Goal: Task Accomplishment & Management: Manage account settings

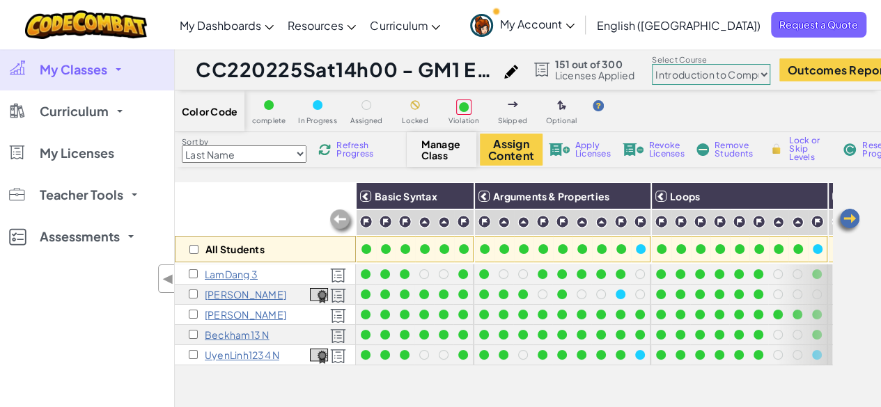
click at [734, 84] on select "Junior Introduction to Computer Science Game Development 1 Web Development 1 Co…" at bounding box center [711, 74] width 118 height 21
click at [663, 64] on select "Junior Introduction to Computer Science Game Development 1 Web Development 1 Co…" at bounding box center [711, 74] width 118 height 21
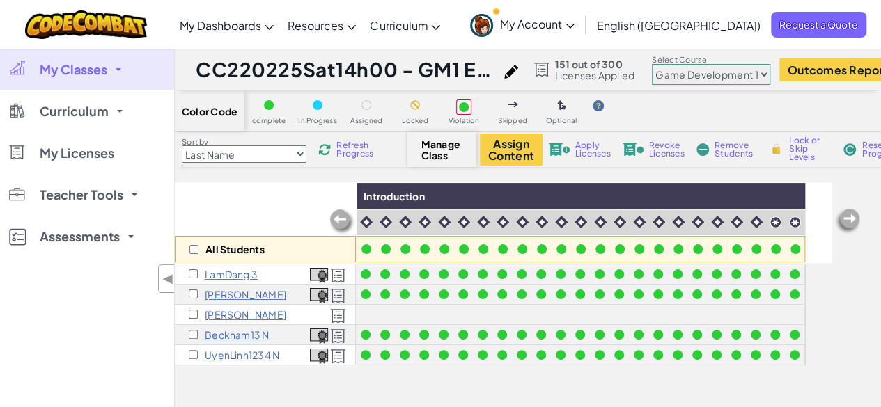
click at [752, 71] on select "Junior Introduction to Computer Science Game Development 1 Web Development 1 Co…" at bounding box center [711, 74] width 118 height 21
click at [663, 64] on select "Junior Introduction to Computer Science Game Development 1 Web Development 1 Co…" at bounding box center [711, 74] width 118 height 21
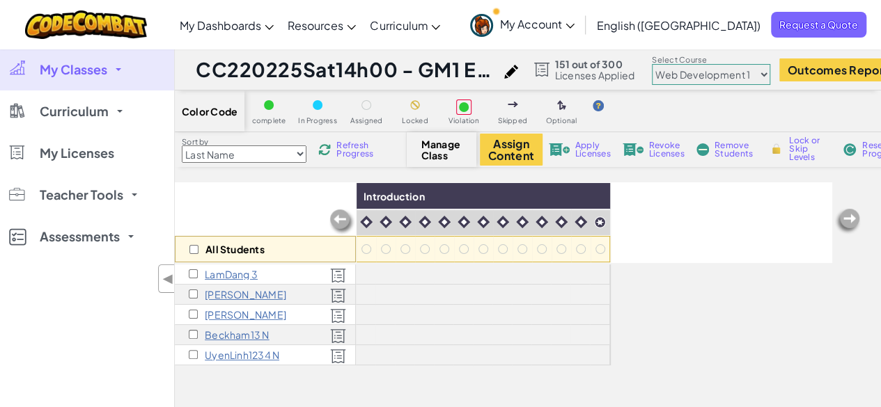
click at [729, 77] on select "Junior Introduction to Computer Science Game Development 1 Web Development 1 Co…" at bounding box center [711, 74] width 118 height 21
click at [663, 64] on select "Junior Introduction to Computer Science Game Development 1 Web Development 1 Co…" at bounding box center [711, 74] width 118 height 21
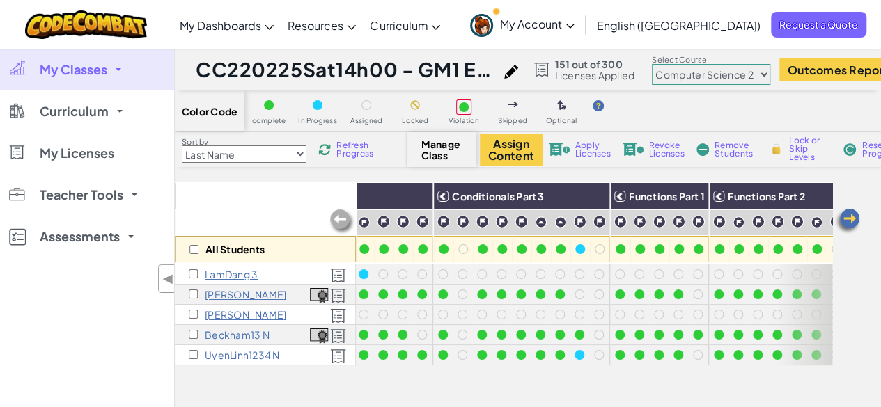
scroll to position [0, 495]
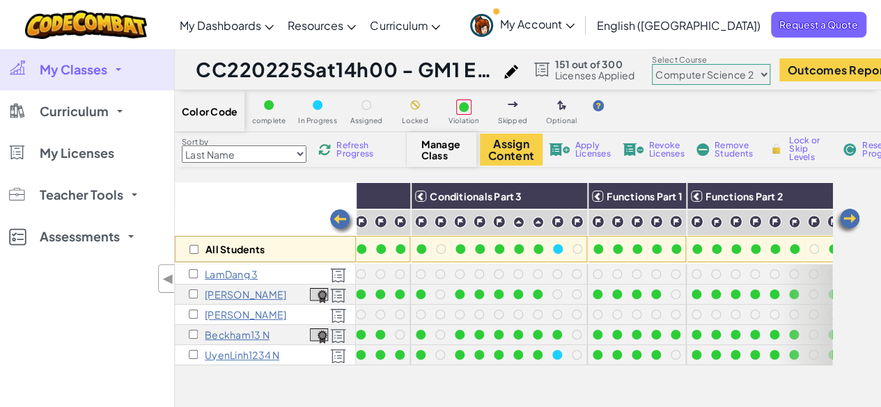
click at [734, 79] on select "Junior Introduction to Computer Science Game Development 1 Web Development 1 Co…" at bounding box center [711, 74] width 118 height 21
click at [663, 64] on select "Junior Introduction to Computer Science Game Development 1 Web Development 1 Co…" at bounding box center [711, 74] width 118 height 21
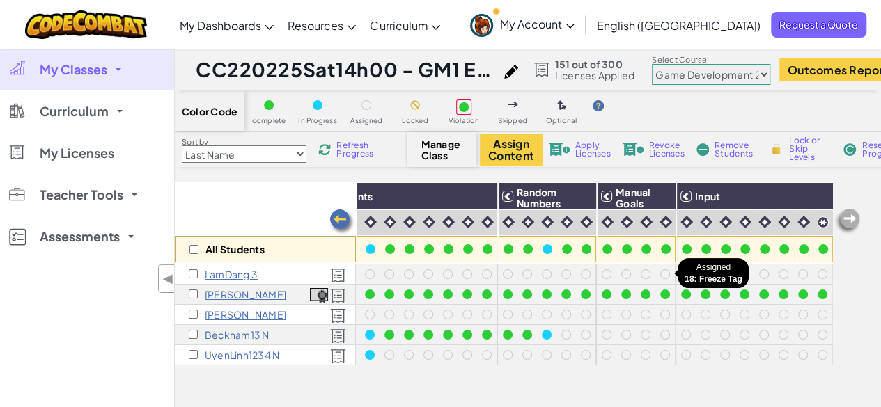
scroll to position [0, 47]
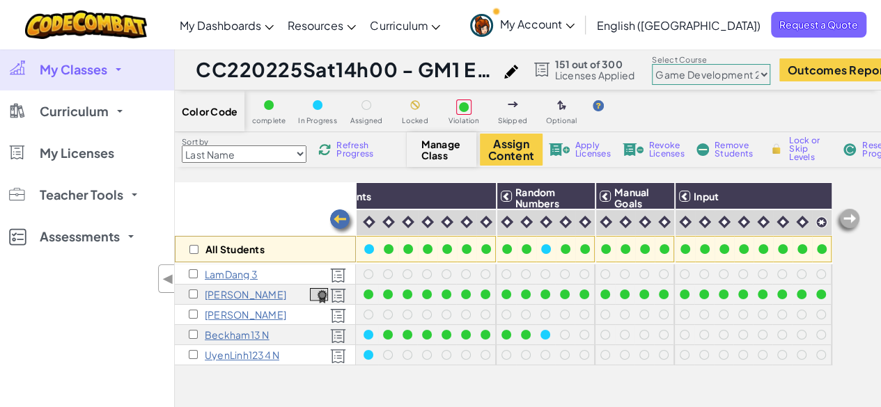
click at [756, 76] on select "Junior Introduction to Computer Science Game Development 1 Web Development 1 Co…" at bounding box center [711, 74] width 118 height 21
click at [663, 64] on select "Junior Introduction to Computer Science Game Development 1 Web Development 1 Co…" at bounding box center [711, 74] width 118 height 21
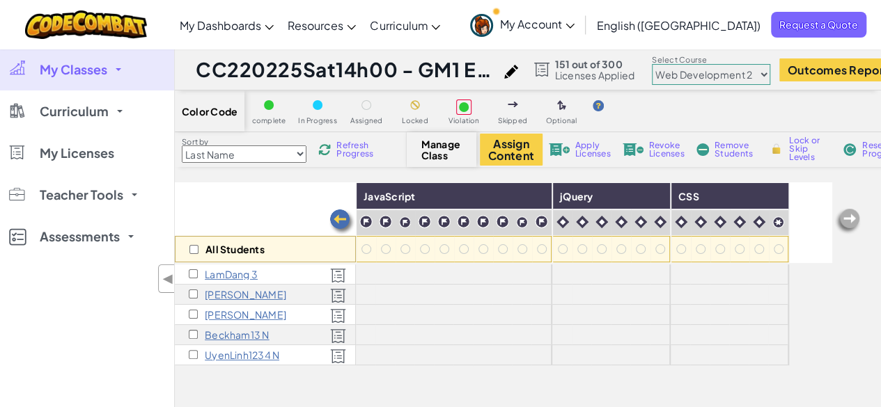
scroll to position [0, 0]
click at [748, 76] on select "Junior Introduction to Computer Science Game Development 1 Web Development 1 Co…" at bounding box center [711, 74] width 118 height 21
select select "56462f935afde0c6fd30fc8c"
click at [663, 64] on select "Junior Introduction to Computer Science Game Development 1 Web Development 1 Co…" at bounding box center [711, 74] width 118 height 21
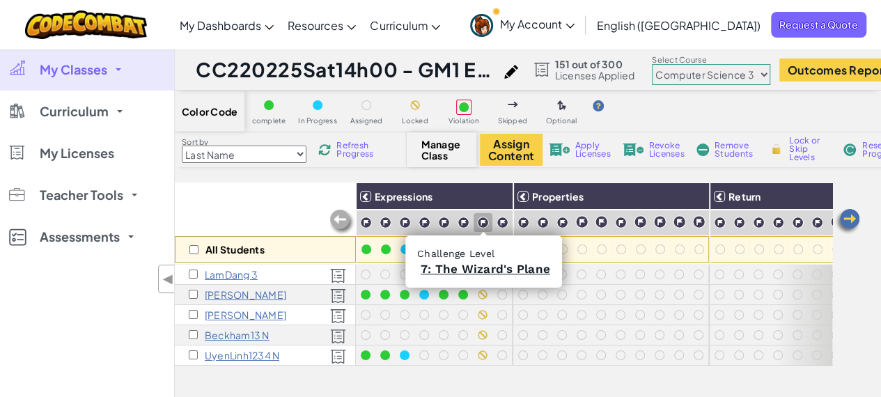
click at [482, 221] on img at bounding box center [483, 223] width 12 height 12
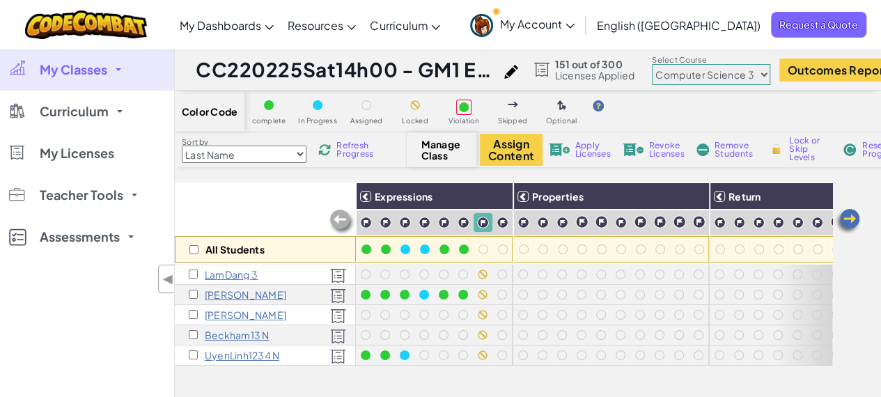
click at [789, 146] on span "Lock or Skip Levels" at bounding box center [809, 148] width 41 height 25
checkbox input "true"
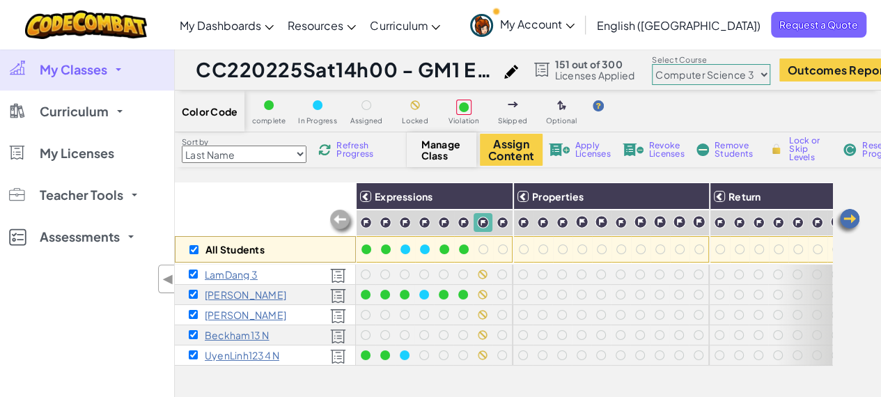
checkbox input "true"
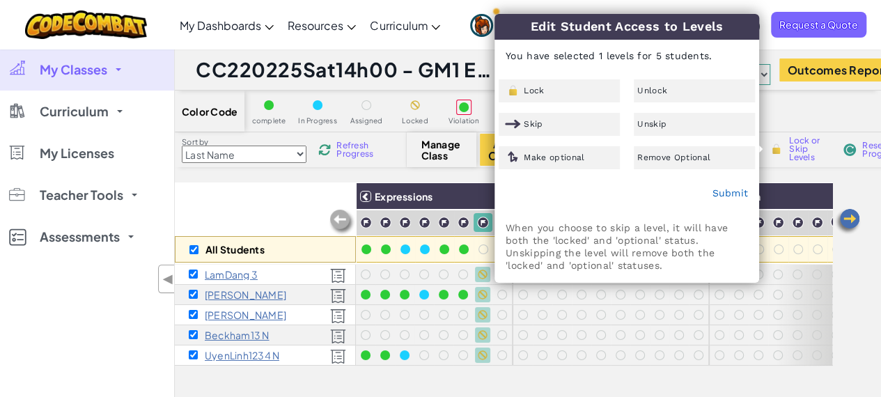
click at [668, 92] on div "Unlock" at bounding box center [694, 90] width 121 height 23
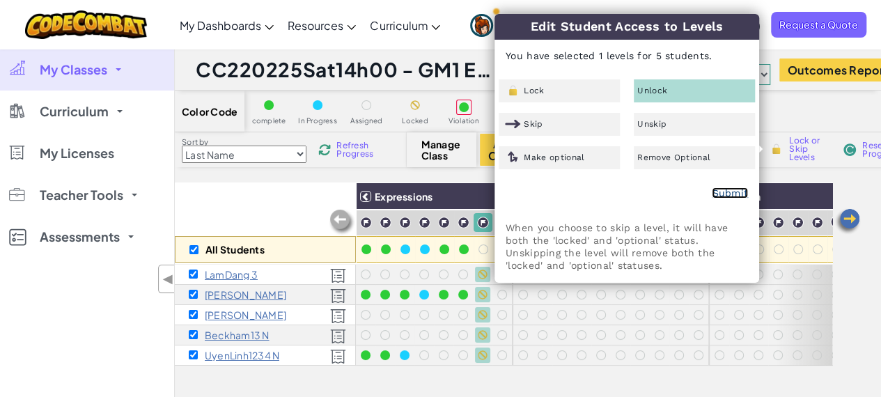
click at [724, 194] on link "Submit" at bounding box center [729, 192] width 36 height 11
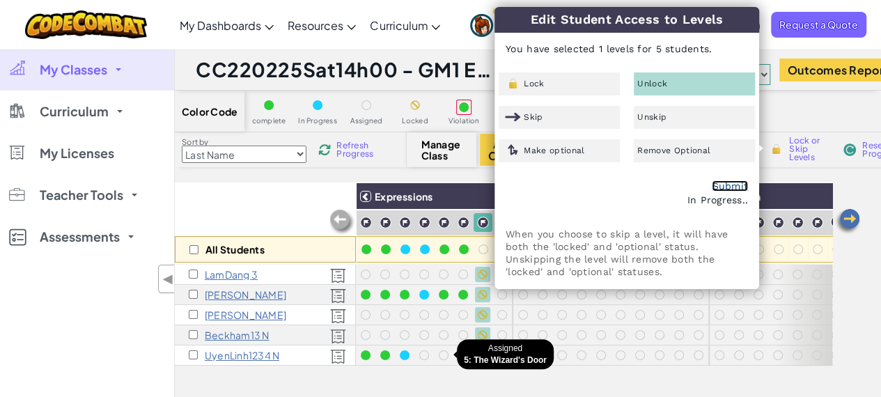
checkbox input "false"
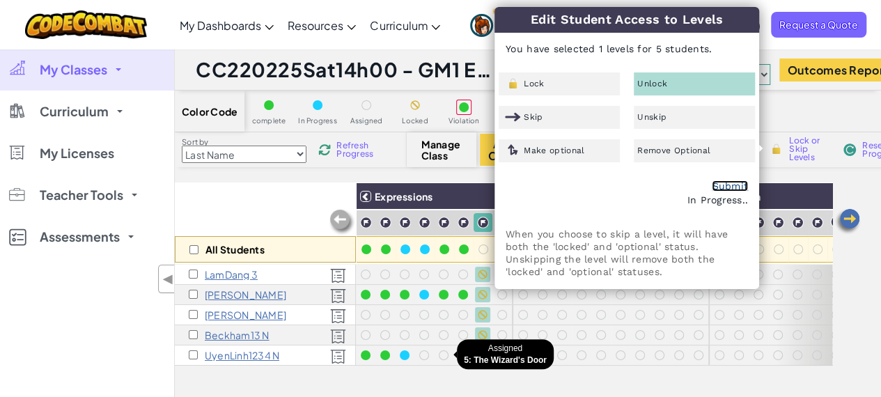
checkbox input "false"
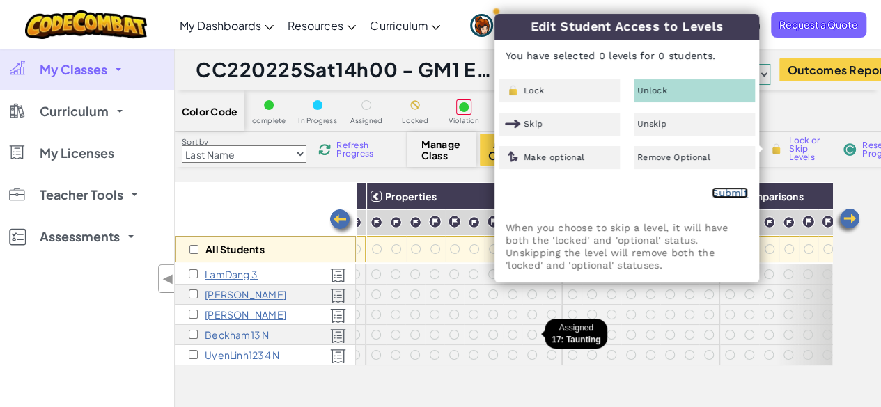
scroll to position [0, 148]
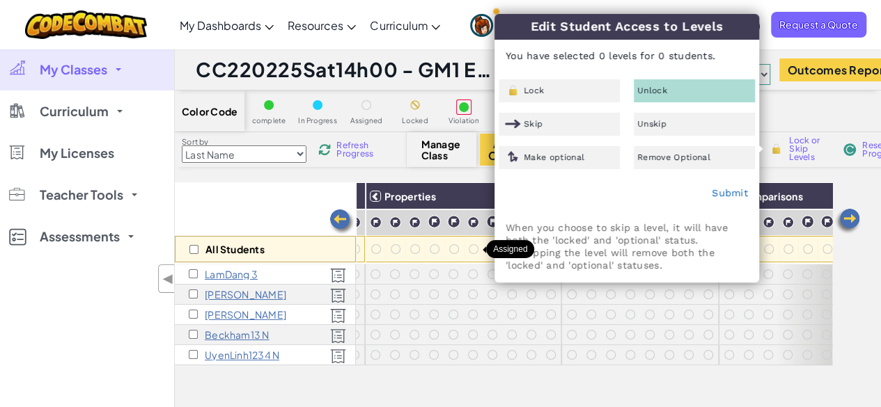
click at [475, 253] on div at bounding box center [474, 249] width 10 height 10
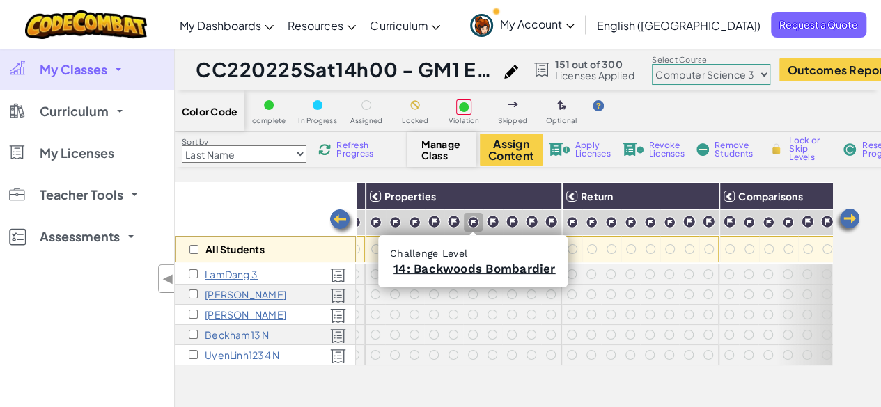
click at [472, 222] on img at bounding box center [473, 223] width 12 height 12
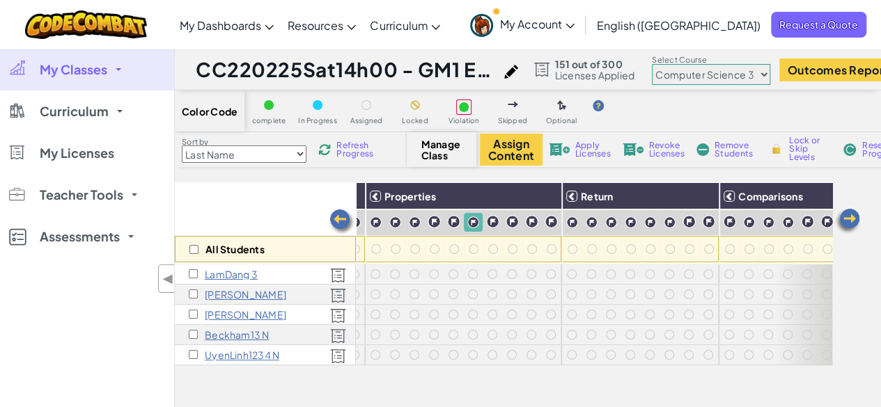
click at [789, 152] on span "Lock or Skip Levels" at bounding box center [809, 148] width 41 height 25
checkbox input "true"
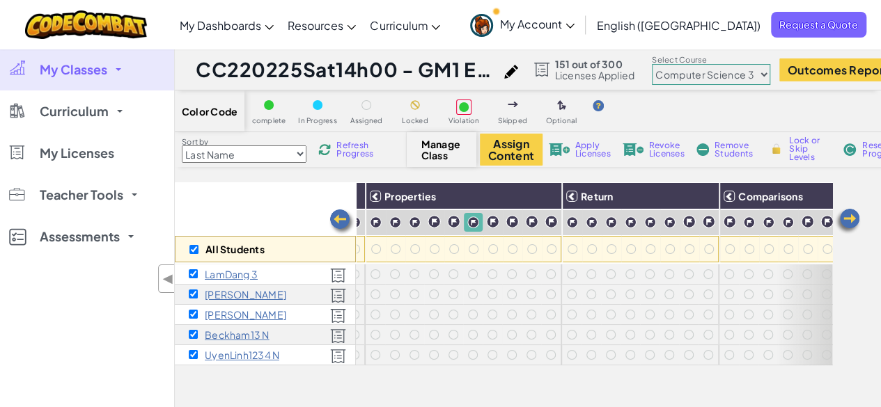
checkbox input "true"
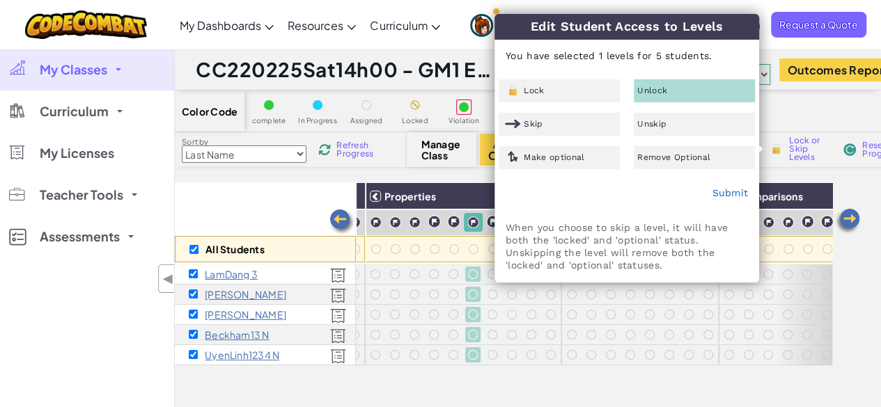
click at [597, 97] on div "Lock" at bounding box center [558, 90] width 121 height 23
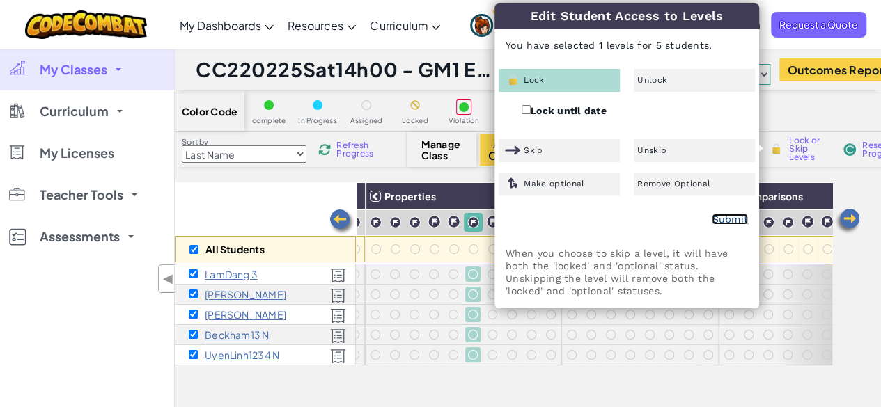
click at [733, 214] on link "Submit" at bounding box center [729, 219] width 36 height 11
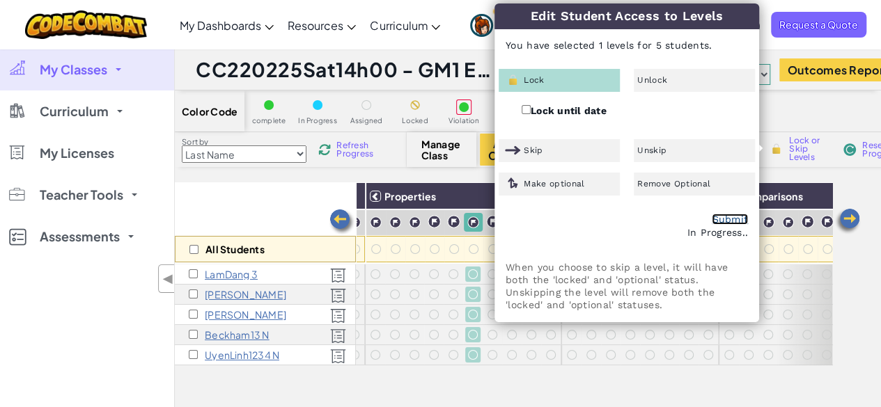
checkbox input "false"
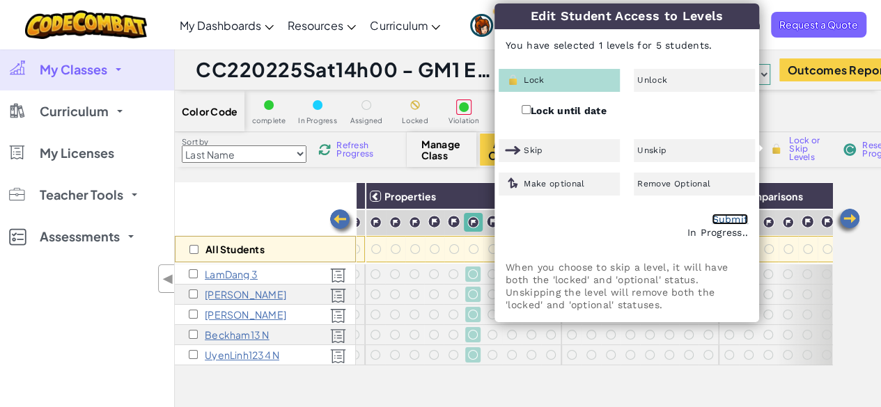
checkbox input "false"
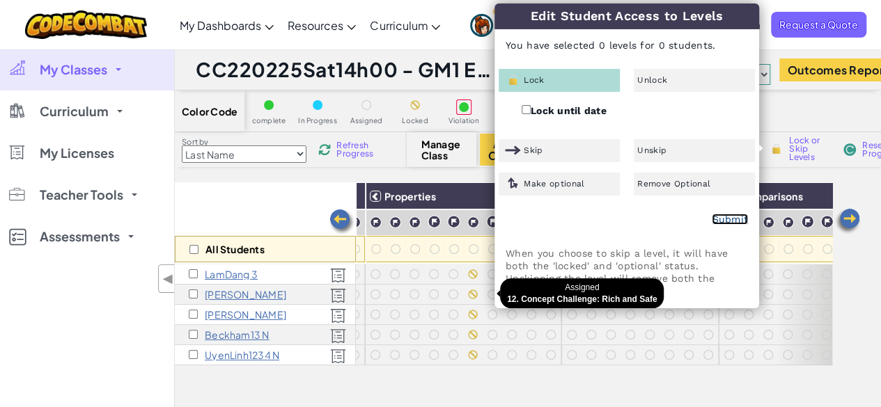
scroll to position [0, 0]
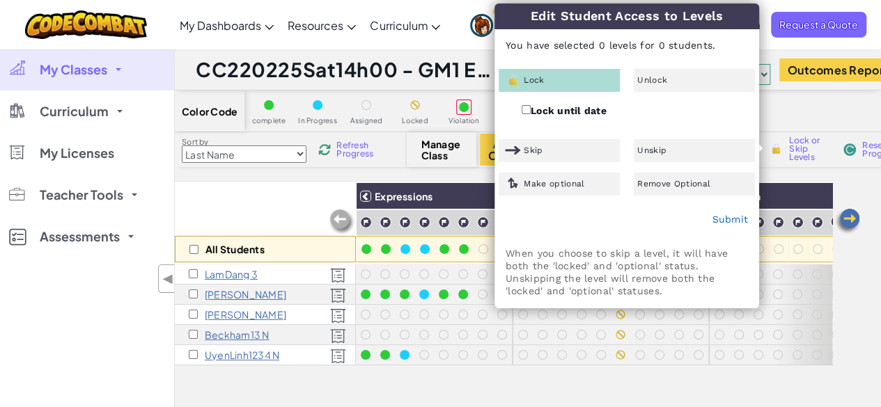
click at [815, 97] on div "Color Code complete In Progress Assigned Locked Violation Skipped Optional" at bounding box center [592, 112] width 835 height 42
